Goal: Task Accomplishment & Management: Book appointment/travel/reservation

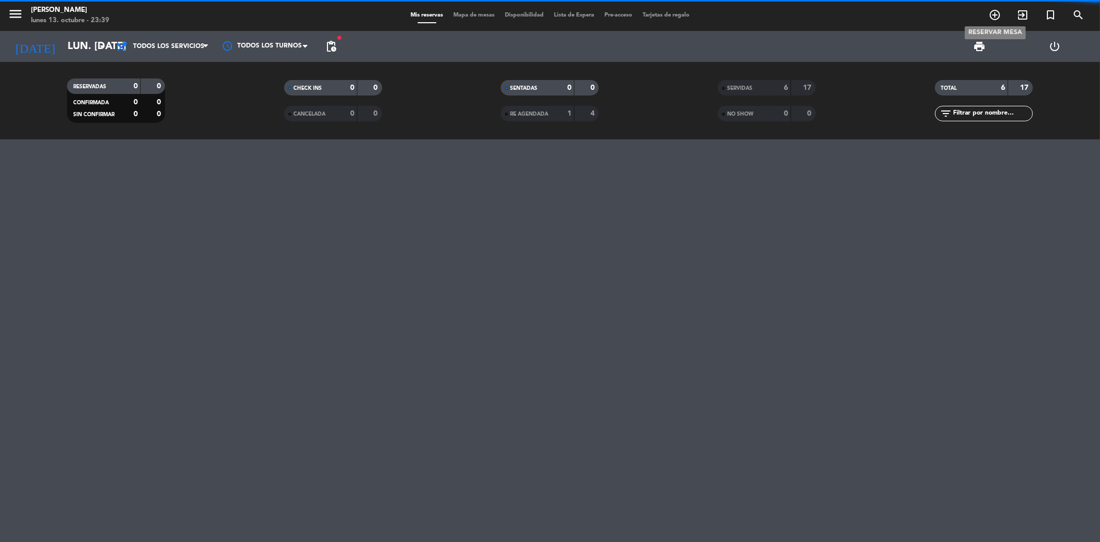
click at [989, 17] on icon "add_circle_outline" at bounding box center [995, 15] width 12 height 12
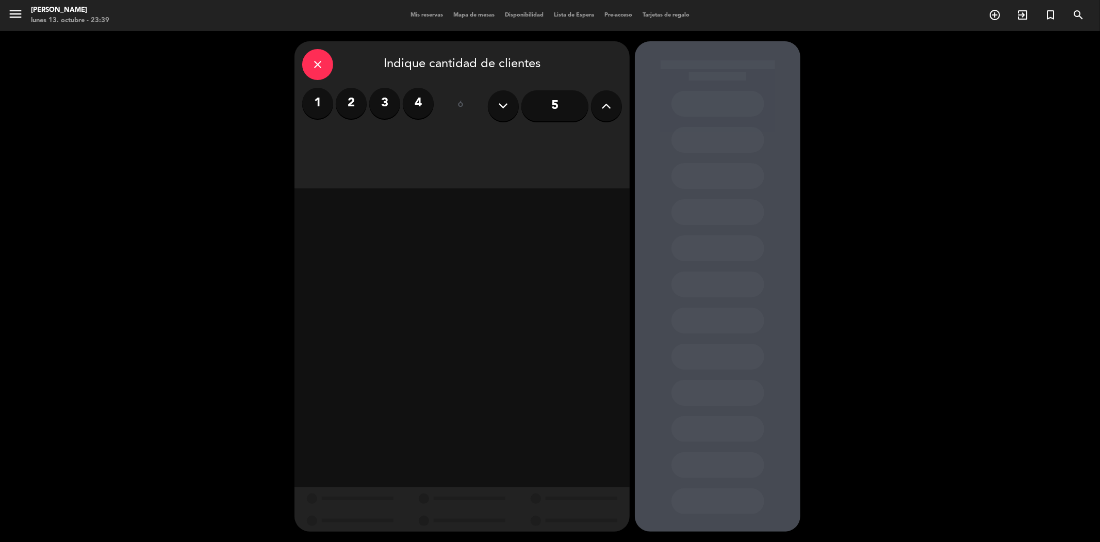
click at [351, 105] on label "2" at bounding box center [351, 103] width 31 height 31
click at [545, 140] on div "Cena" at bounding box center [543, 141] width 159 height 21
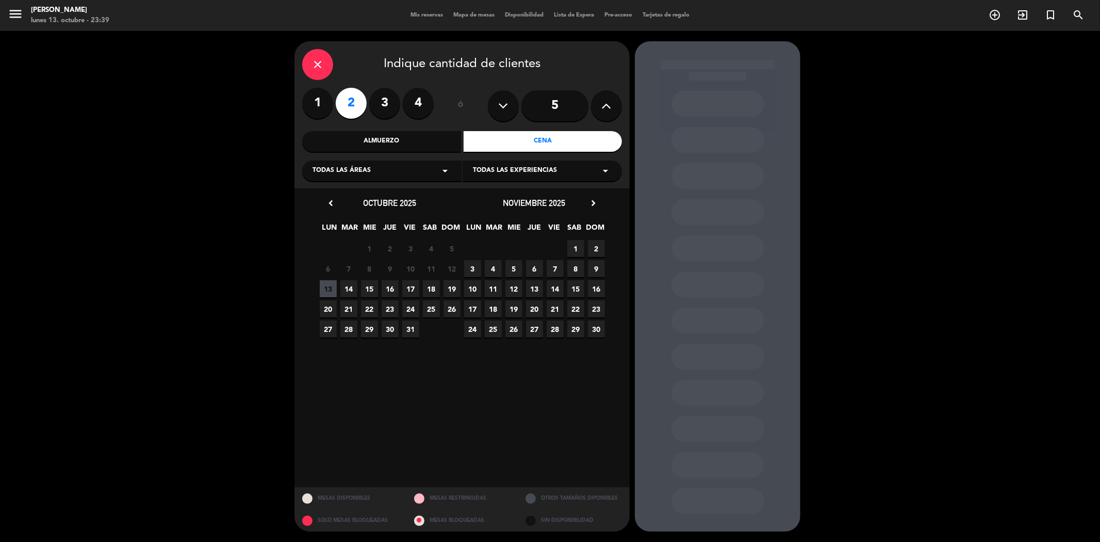
click at [349, 287] on span "14" at bounding box center [348, 288] width 17 height 17
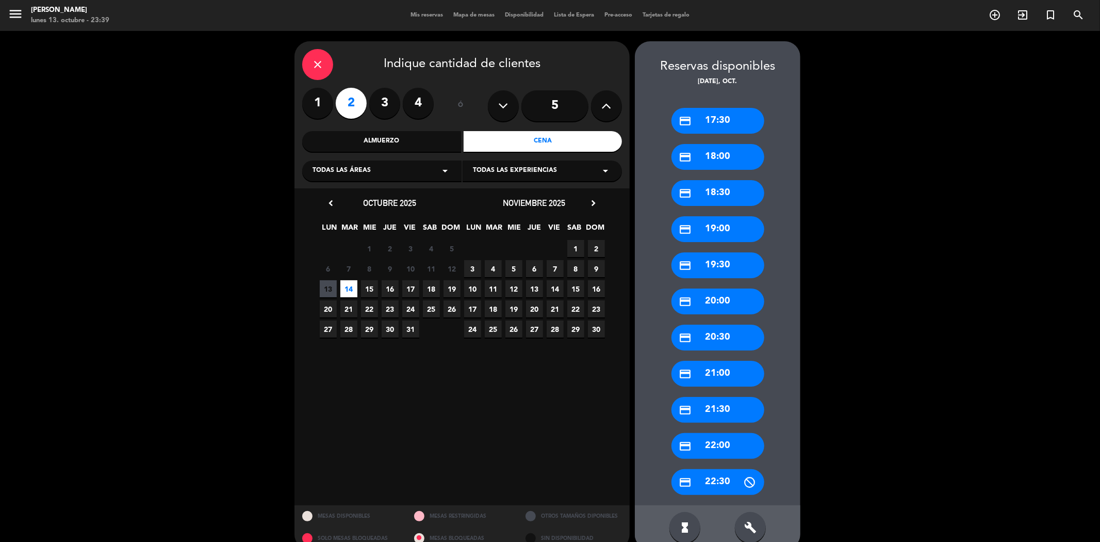
click at [730, 377] on div "credit_card 21:00" at bounding box center [718, 374] width 93 height 26
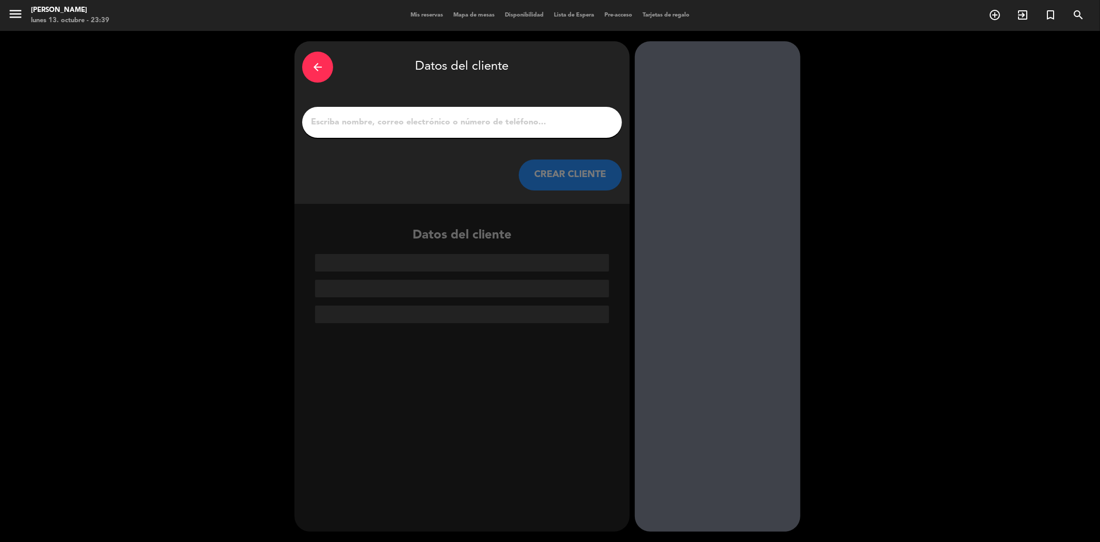
click at [488, 110] on div at bounding box center [462, 122] width 320 height 31
click at [488, 120] on input "1" at bounding box center [462, 122] width 304 height 14
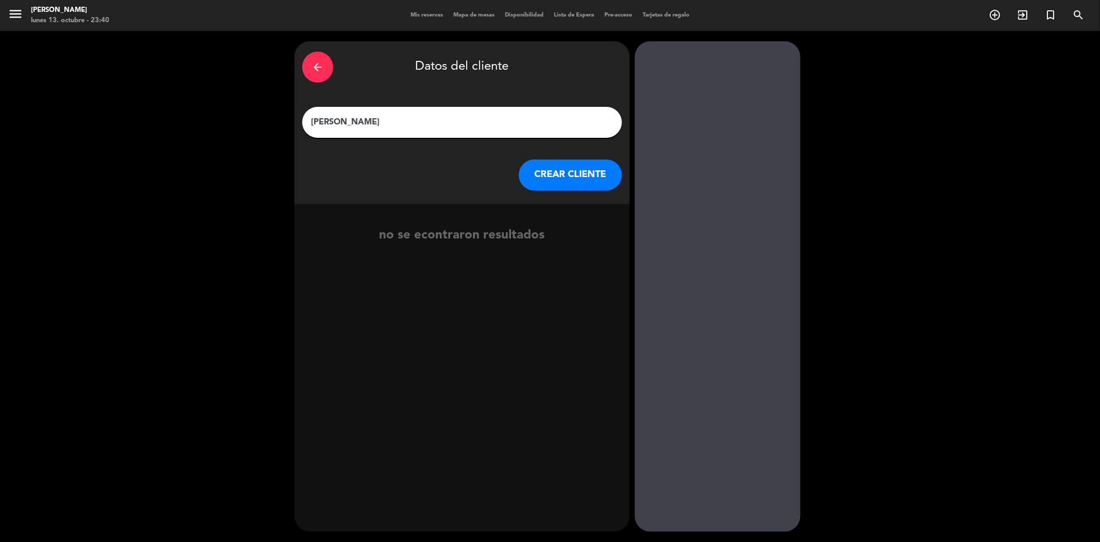
type input "[PERSON_NAME]"
click at [534, 176] on button "CREAR CLIENTE" at bounding box center [570, 174] width 103 height 31
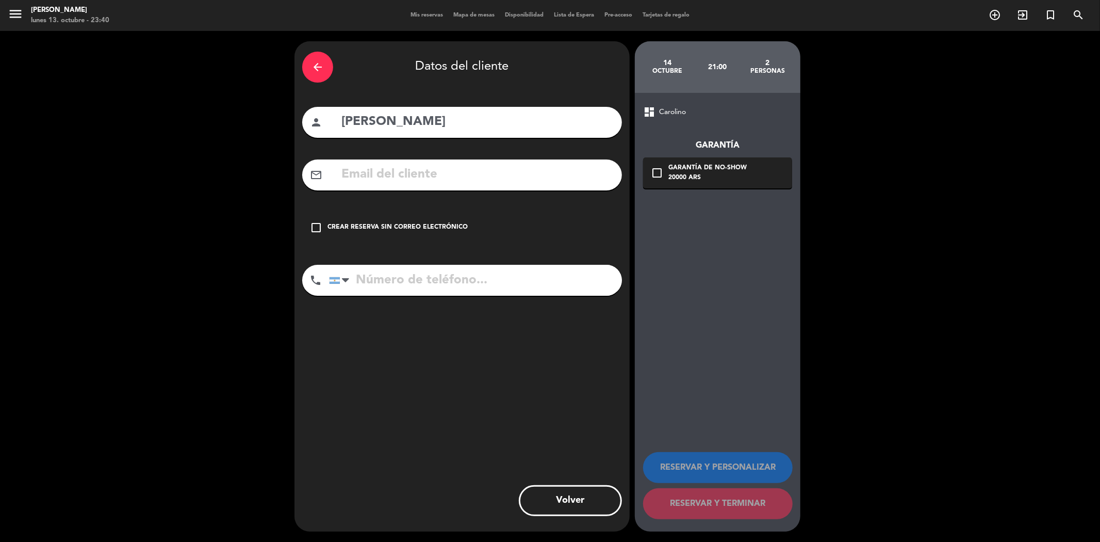
click at [533, 176] on input "text" at bounding box center [477, 174] width 274 height 21
click at [461, 180] on input "text" at bounding box center [477, 174] width 274 height 21
paste input "[EMAIL_ADDRESS][DOMAIN_NAME]"
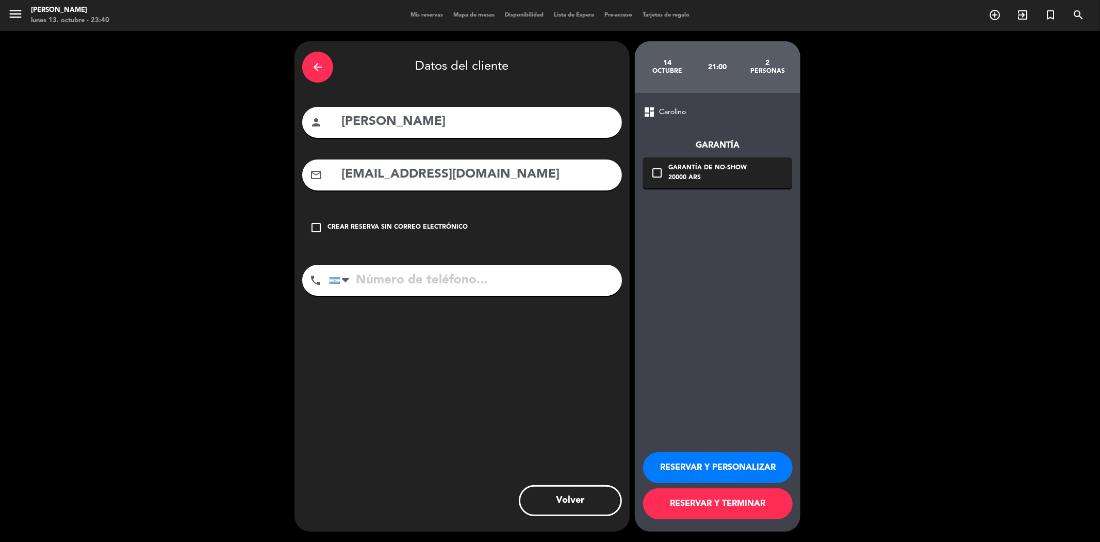
type input "[EMAIL_ADDRESS][DOMAIN_NAME]"
click at [656, 178] on icon "check_box_outline_blank" at bounding box center [657, 173] width 12 height 12
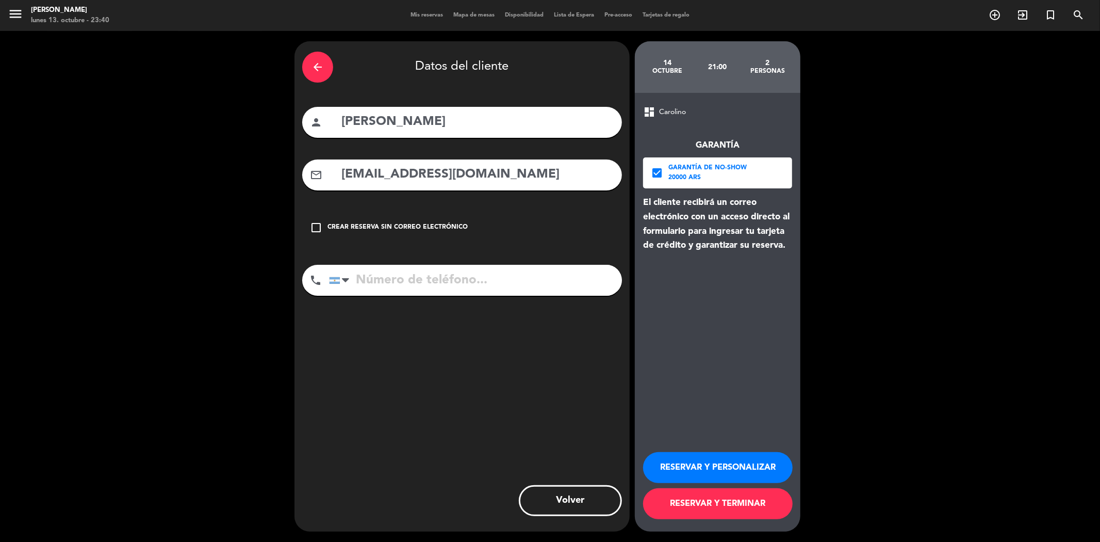
click at [508, 282] on input "tel" at bounding box center [475, 280] width 293 height 31
click at [462, 279] on input "tel" at bounding box center [475, 280] width 293 height 31
type input "2615109003"
click at [738, 472] on button "RESERVAR Y PERSONALIZAR" at bounding box center [718, 467] width 150 height 31
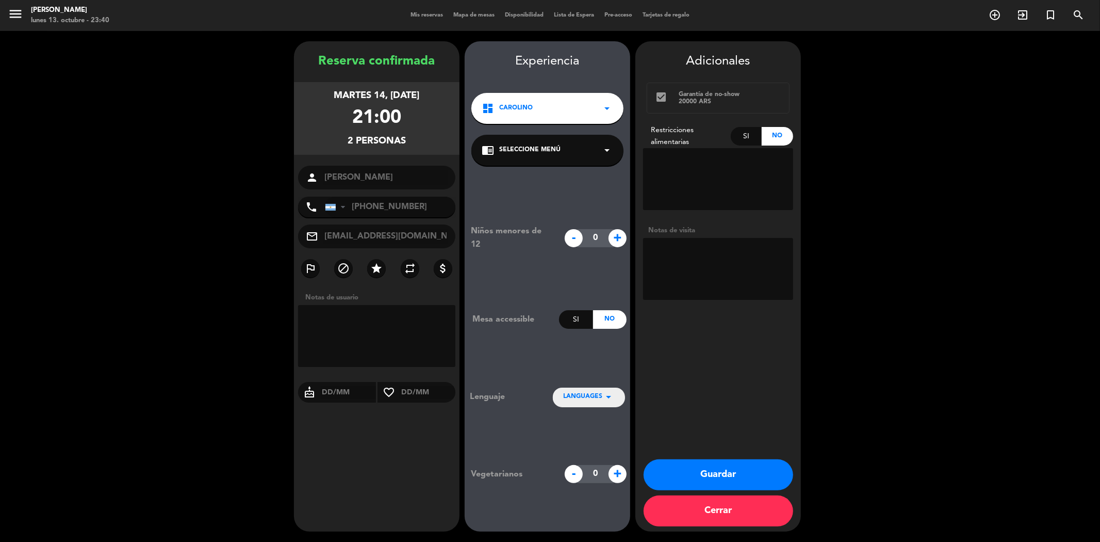
click at [563, 153] on div "chrome_reader_mode Seleccione Menú arrow_drop_down" at bounding box center [548, 150] width 152 height 31
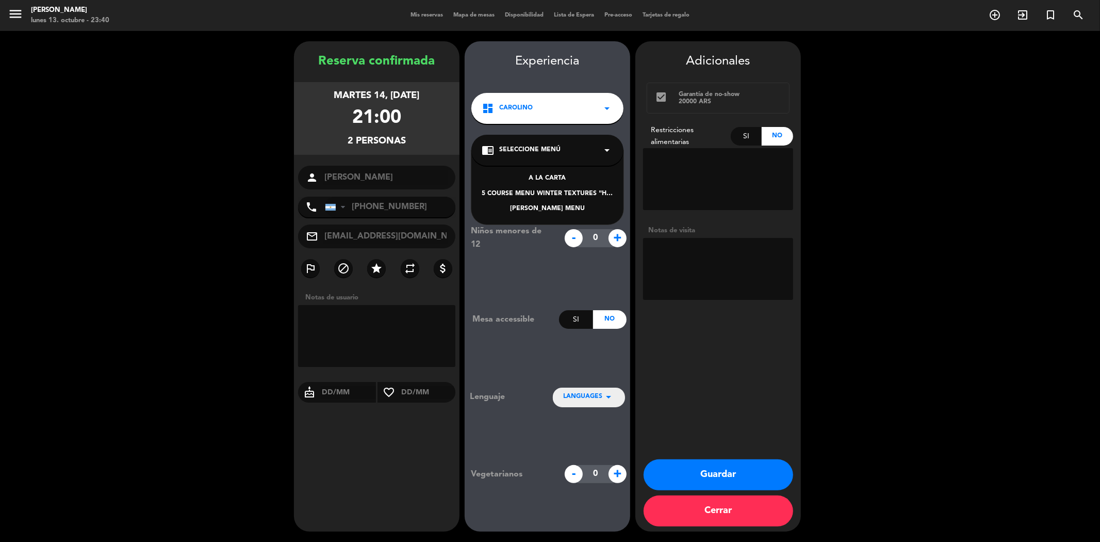
click at [555, 178] on div "A LA CARTA" at bounding box center [548, 178] width 132 height 10
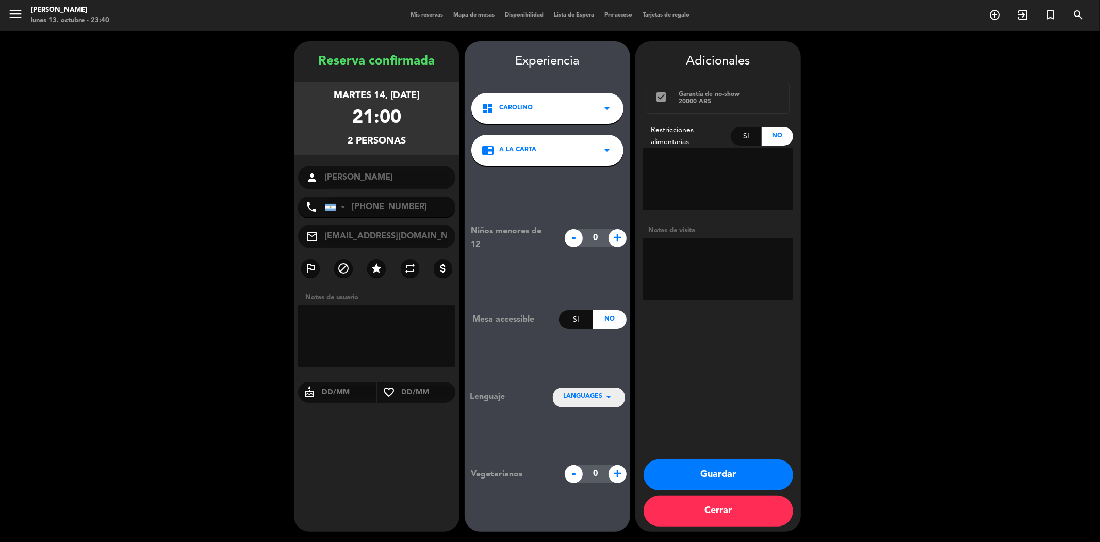
click at [704, 479] on button "Guardar" at bounding box center [719, 474] width 150 height 31
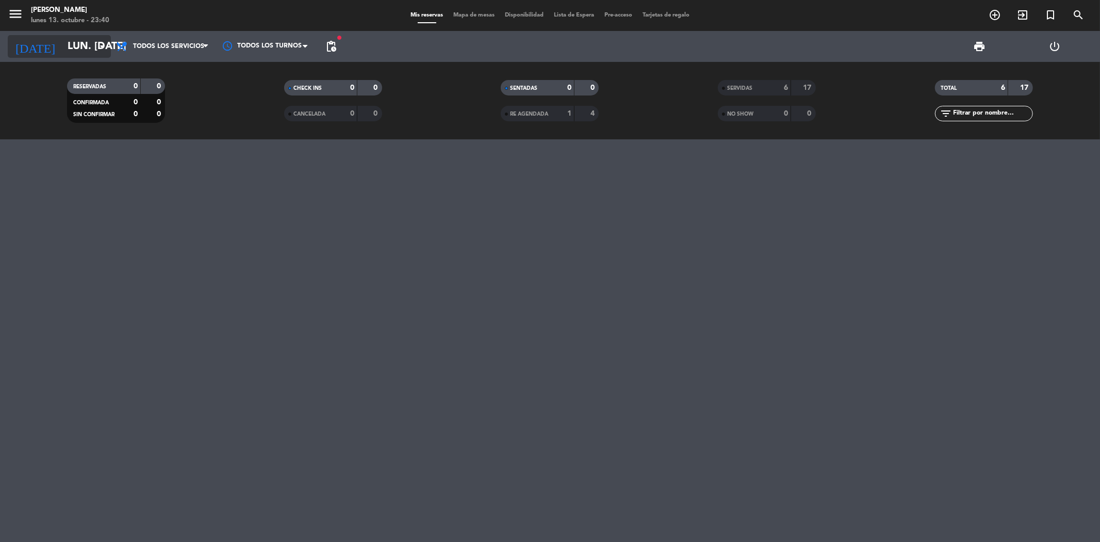
click at [88, 52] on input "lun. [DATE]" at bounding box center [127, 46] width 131 height 23
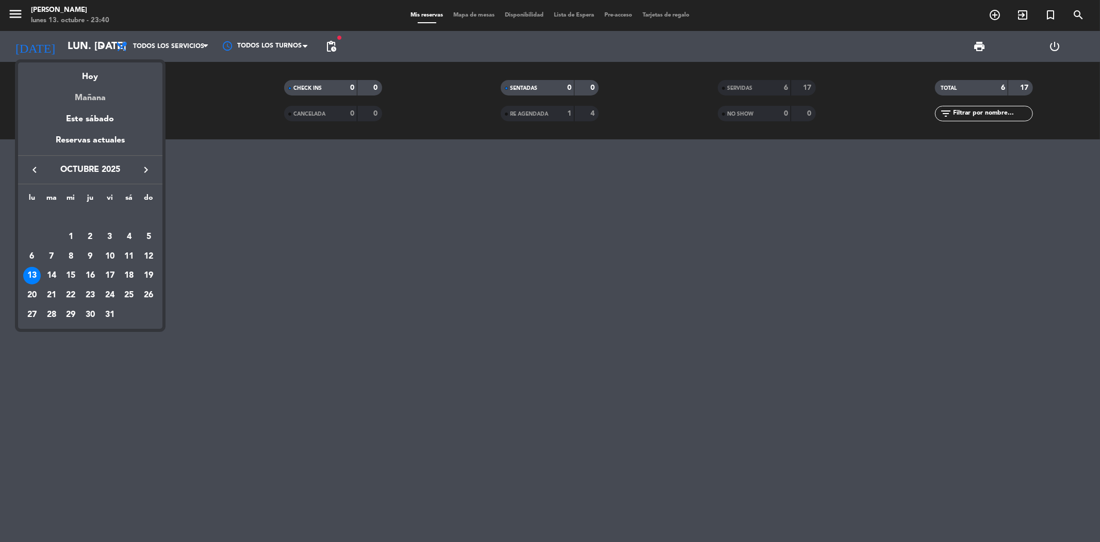
click at [97, 99] on div "Mañana" at bounding box center [90, 94] width 144 height 21
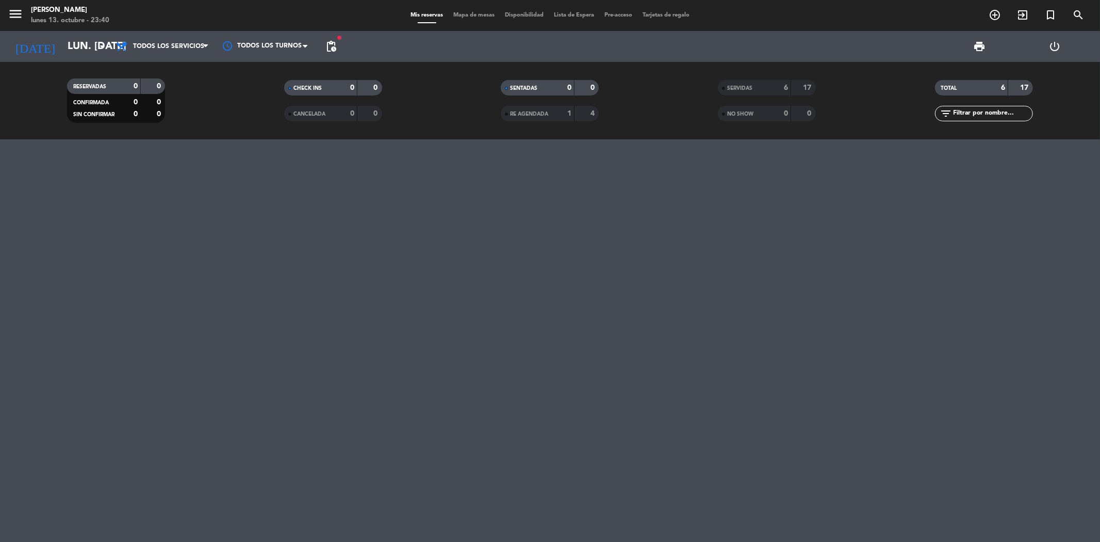
type input "[DATE] oct."
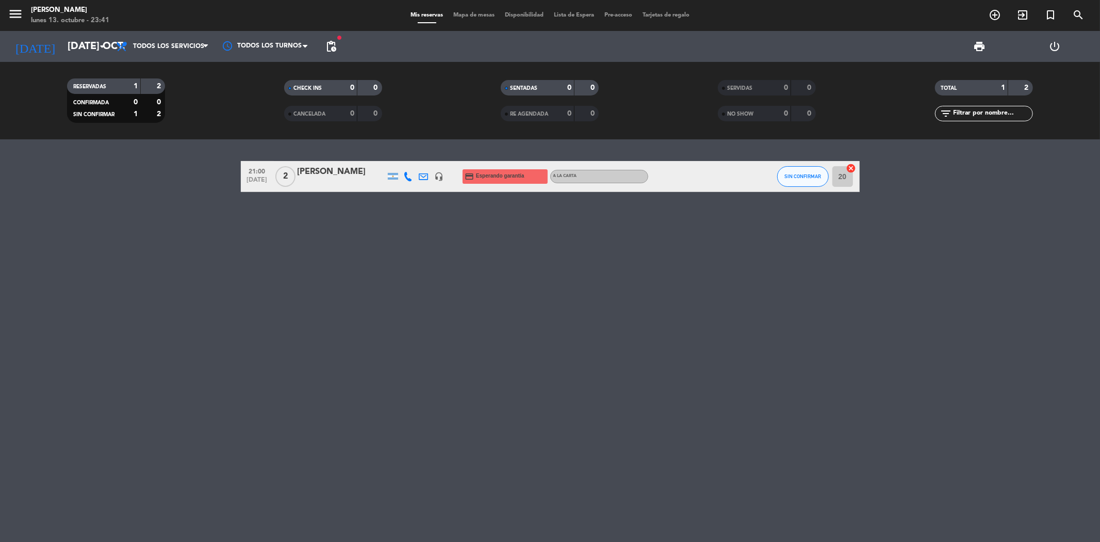
click at [334, 175] on div "[PERSON_NAME]" at bounding box center [342, 171] width 88 height 13
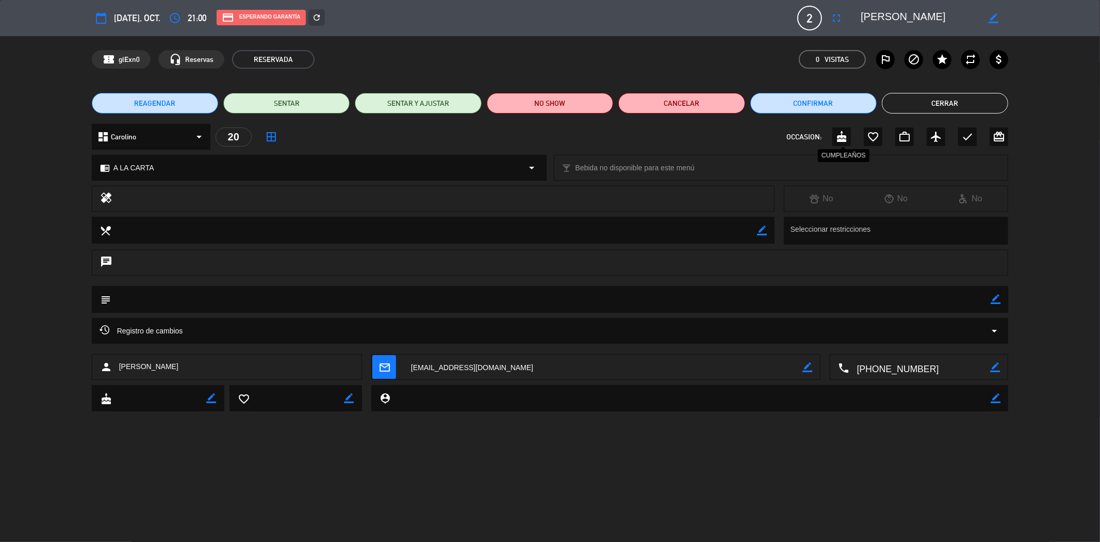
click at [840, 135] on icon "cake" at bounding box center [842, 137] width 12 height 12
click at [996, 297] on icon "border_color" at bounding box center [996, 299] width 10 height 10
click at [923, 310] on textarea at bounding box center [551, 299] width 881 height 26
type textarea "CUMPLE DEL ESPOSO"
click at [994, 296] on icon at bounding box center [996, 299] width 10 height 10
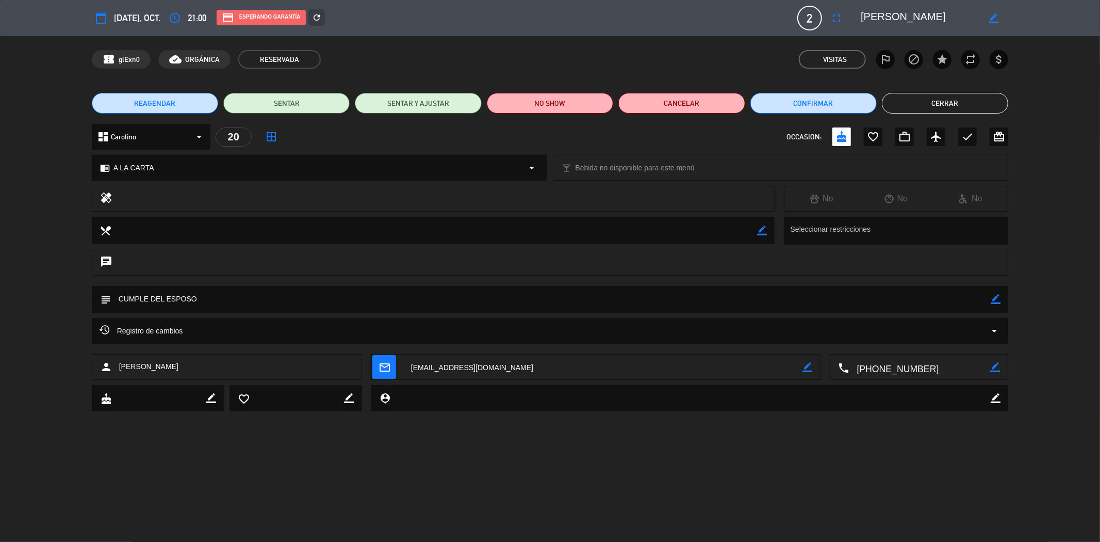
click at [929, 107] on button "Cerrar" at bounding box center [945, 103] width 126 height 21
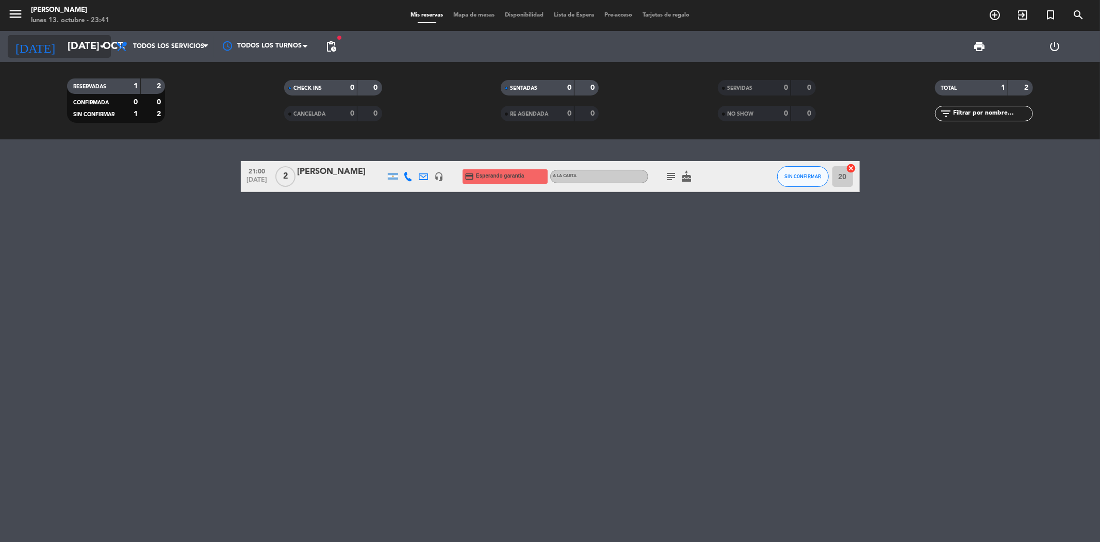
click at [78, 48] on input "[DATE] oct." at bounding box center [127, 46] width 131 height 23
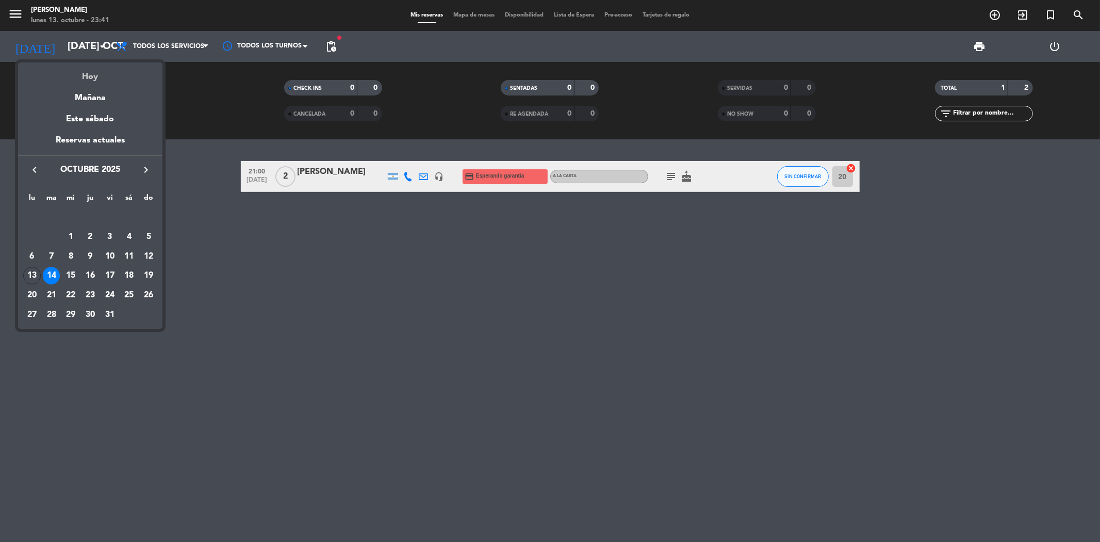
click at [88, 72] on div "Hoy" at bounding box center [90, 72] width 144 height 21
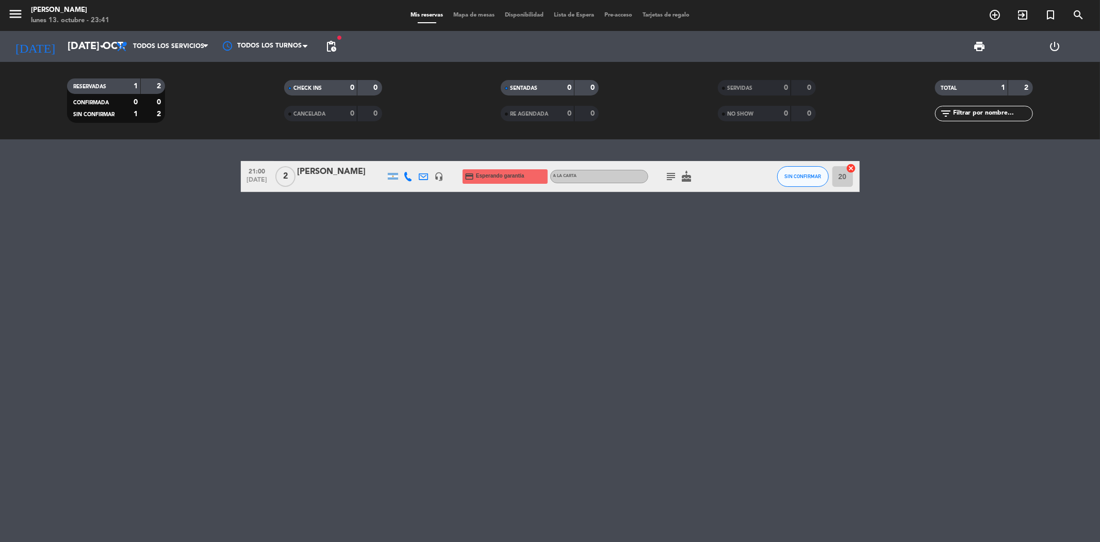
type input "lun. [DATE]"
